Goal: Task Accomplishment & Management: Complete application form

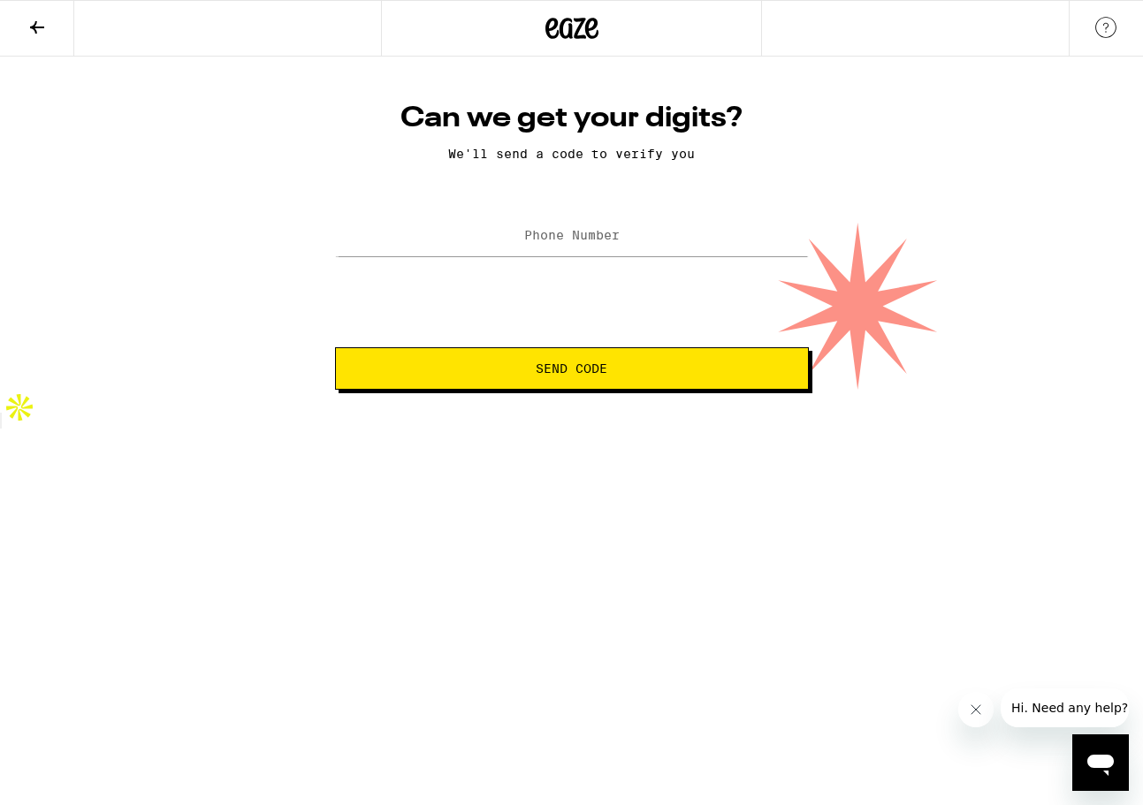
click at [565, 238] on label "Phone Number" at bounding box center [571, 235] width 95 height 14
type input "[PHONE_NUMBER]"
click at [556, 370] on span "Send Code" at bounding box center [572, 368] width 72 height 12
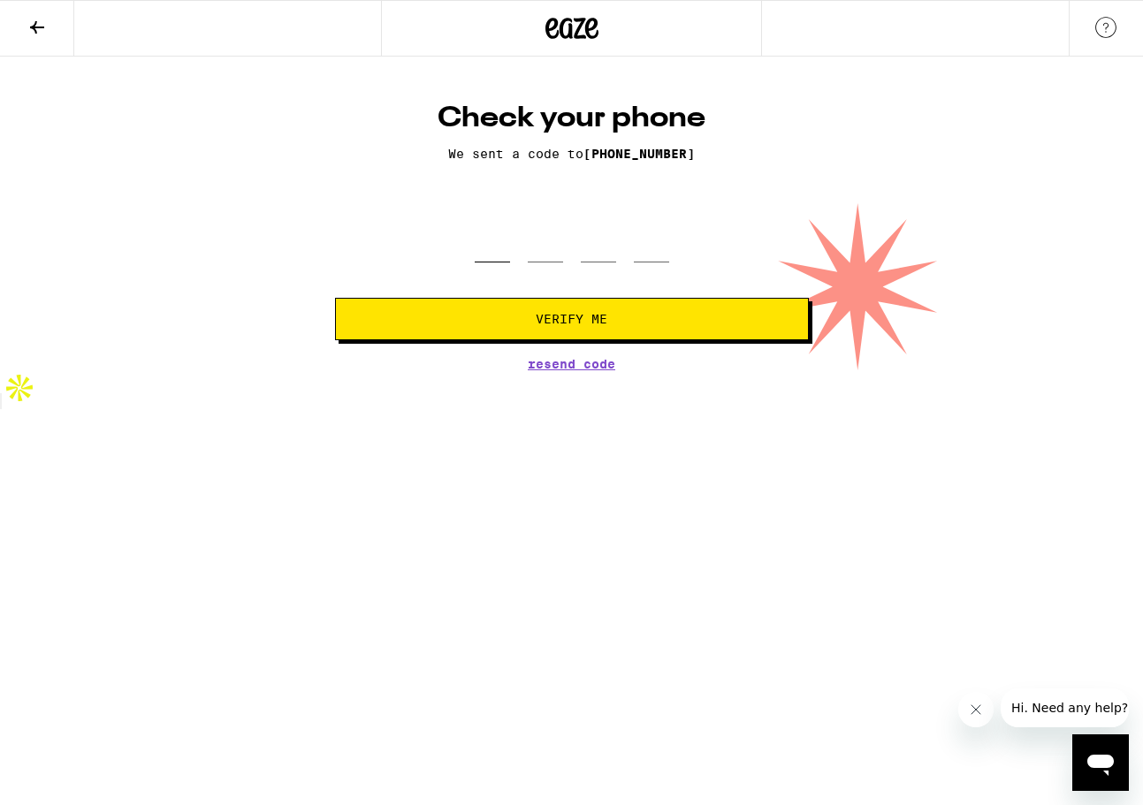
click at [499, 253] on input "tel" at bounding box center [492, 236] width 35 height 52
type input "5"
type input "3"
type input "6"
type input "9"
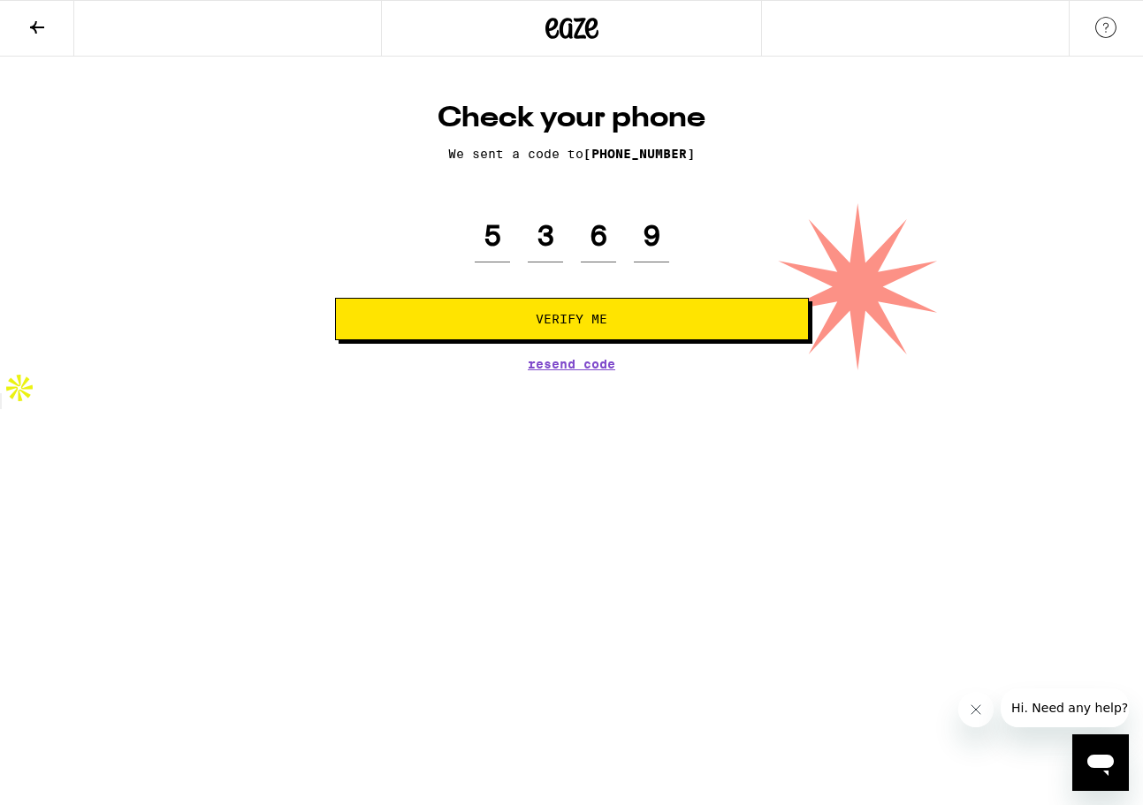
click at [457, 316] on span "Verify Me" at bounding box center [572, 319] width 444 height 12
